Goal: Task Accomplishment & Management: Use online tool/utility

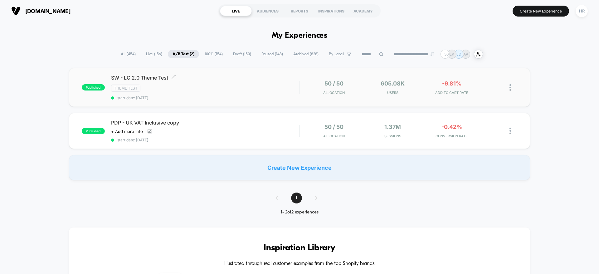
click at [250, 76] on span "SW - LG 2.0 Theme Test Click to edit experience details" at bounding box center [205, 78] width 188 height 6
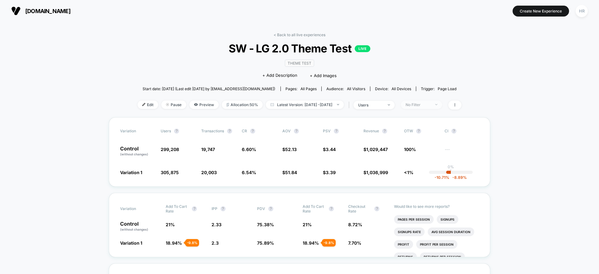
click at [442, 105] on span "No Filter" at bounding box center [421, 104] width 41 height 8
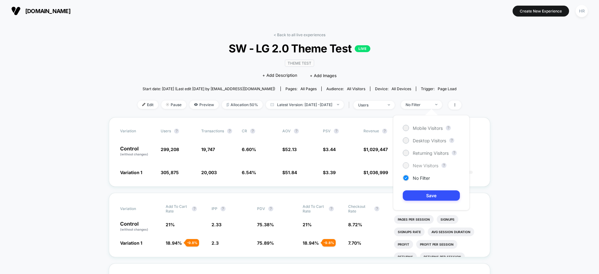
click at [415, 165] on span "New Visitors" at bounding box center [426, 165] width 26 height 5
click at [426, 193] on button "Save" at bounding box center [431, 195] width 57 height 10
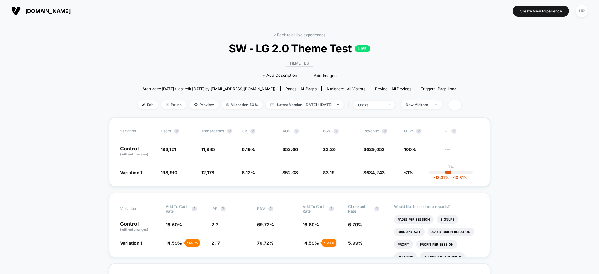
click at [431, 109] on div "< Back to all live experiences SW - LG 2.0 Theme Test LIVE Theme Test Click to …" at bounding box center [300, 74] width 324 height 85
click at [431, 106] on div "New Visitors" at bounding box center [418, 104] width 25 height 5
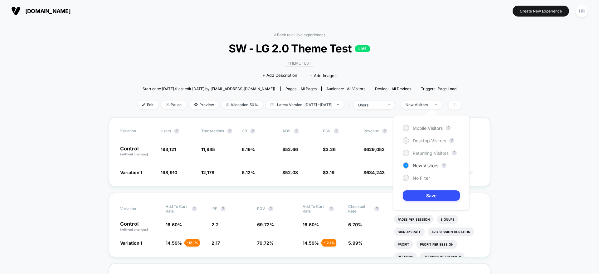
click at [429, 151] on span "Returning Visitors" at bounding box center [431, 152] width 36 height 5
click at [425, 196] on button "Save" at bounding box center [431, 195] width 57 height 10
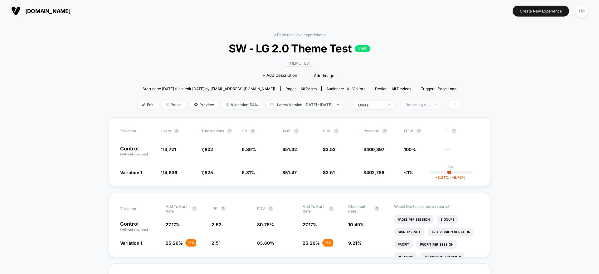
click at [431, 103] on div "Returning Visitors" at bounding box center [418, 104] width 25 height 5
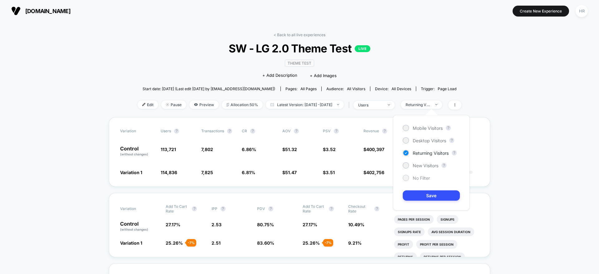
click at [419, 175] on div "No Filter" at bounding box center [416, 178] width 27 height 6
click at [419, 196] on button "Save" at bounding box center [431, 195] width 57 height 10
